Goal: Communication & Community: Answer question/provide support

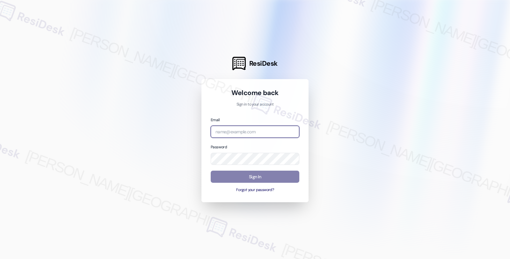
click at [226, 133] on input "email" at bounding box center [255, 132] width 89 height 12
type input "automated-surveys-twelve_rivers_management-fides.[PERSON_NAME]@twelve_rivers_[D…"
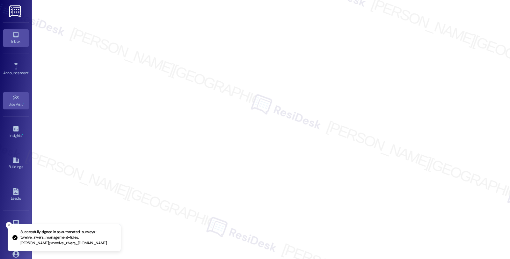
click at [18, 32] on icon at bounding box center [15, 34] width 7 height 7
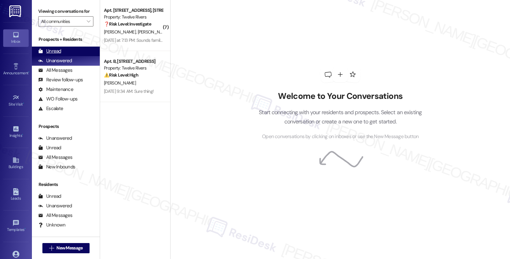
click at [65, 56] on div "Unread (0)" at bounding box center [66, 52] width 68 height 10
